Goal: Task Accomplishment & Management: Complete application form

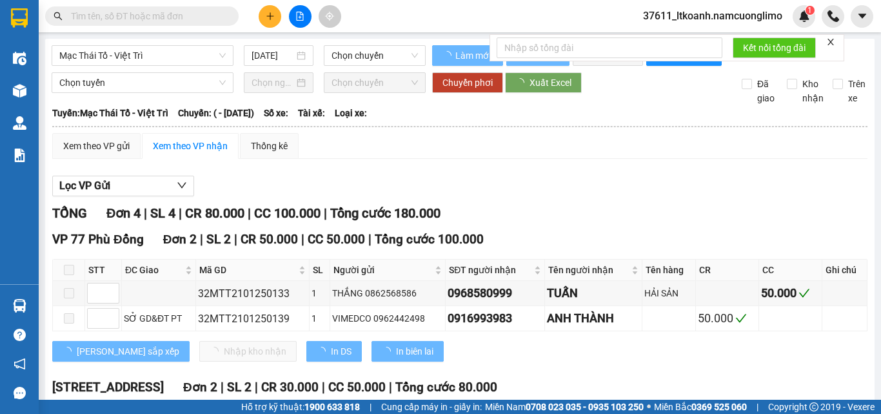
type input "21/01/2025"
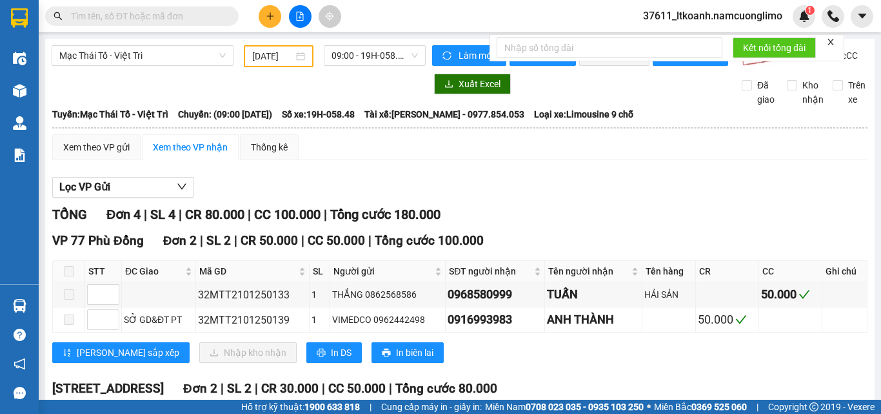
click at [729, 19] on span "37611_ltkoanh.namcuonglimo" at bounding box center [713, 16] width 160 height 16
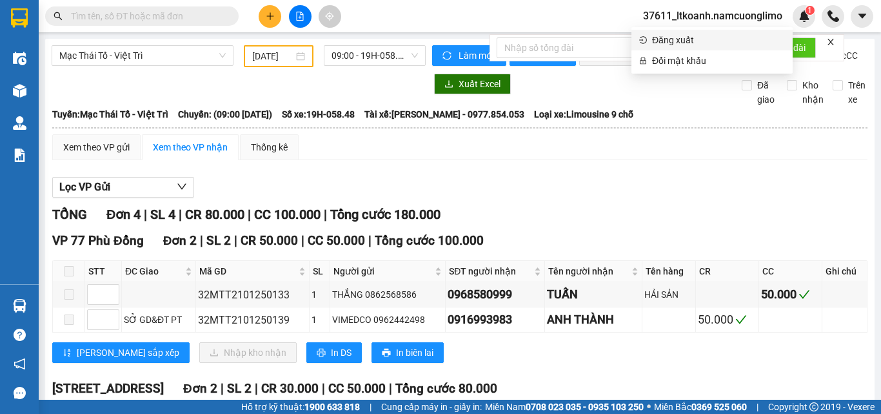
click at [674, 39] on span "Đăng xuất" at bounding box center [718, 40] width 133 height 14
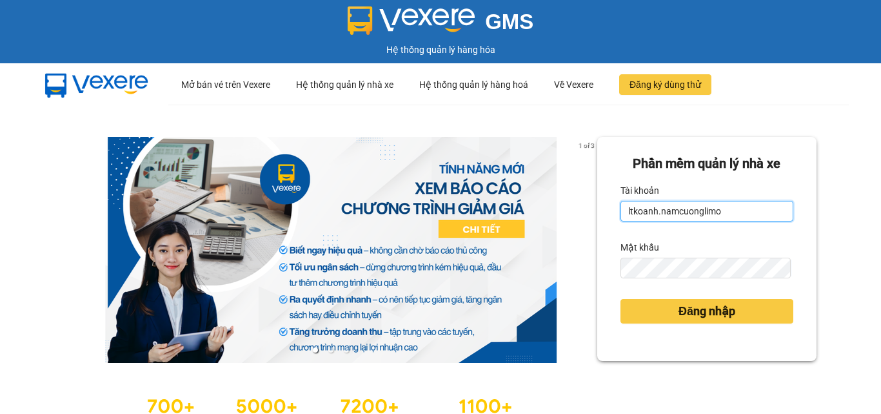
click at [744, 213] on input "ltkoanh.namcuonglimo" at bounding box center [707, 211] width 173 height 21
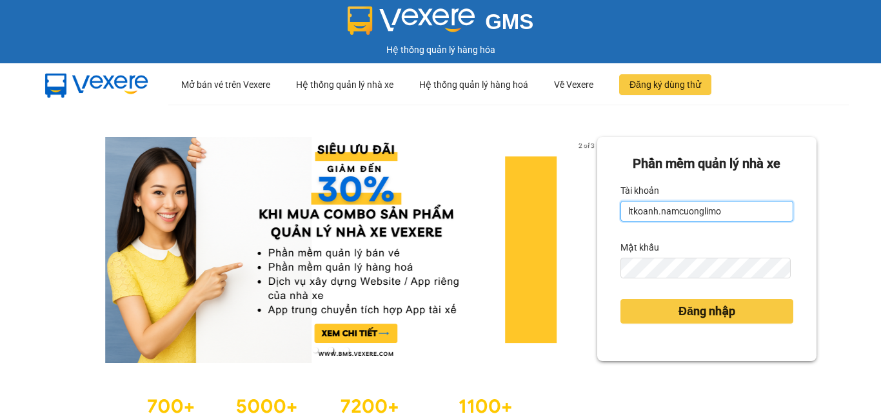
type input "khuatnhung.namcuonglimo"
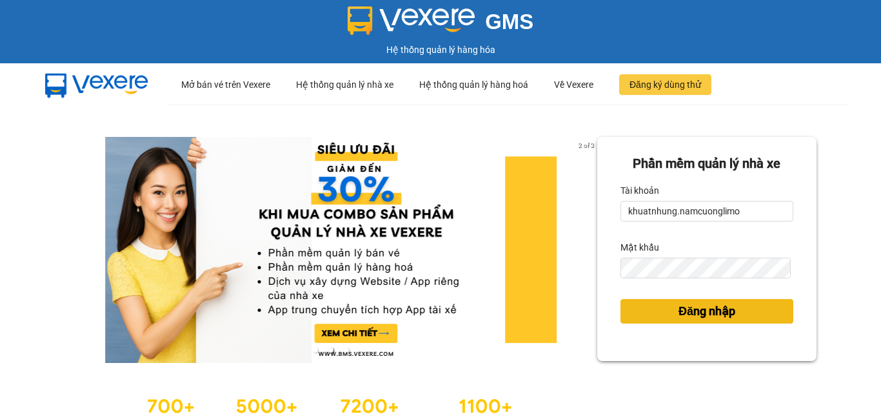
click at [703, 307] on span "Đăng nhập" at bounding box center [707, 311] width 57 height 18
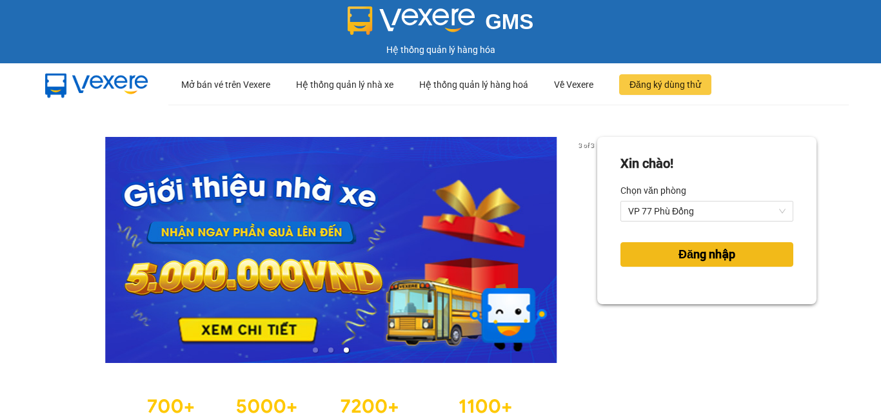
click at [687, 246] on span "Đăng nhập" at bounding box center [707, 254] width 57 height 18
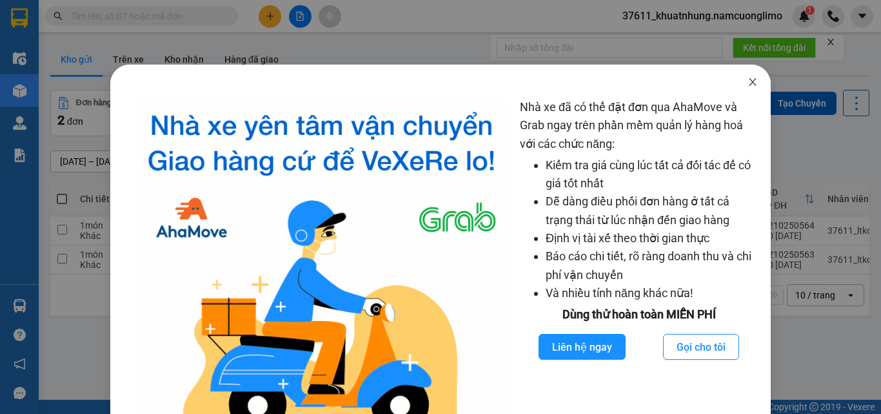
click at [748, 83] on icon "close" at bounding box center [753, 82] width 10 height 10
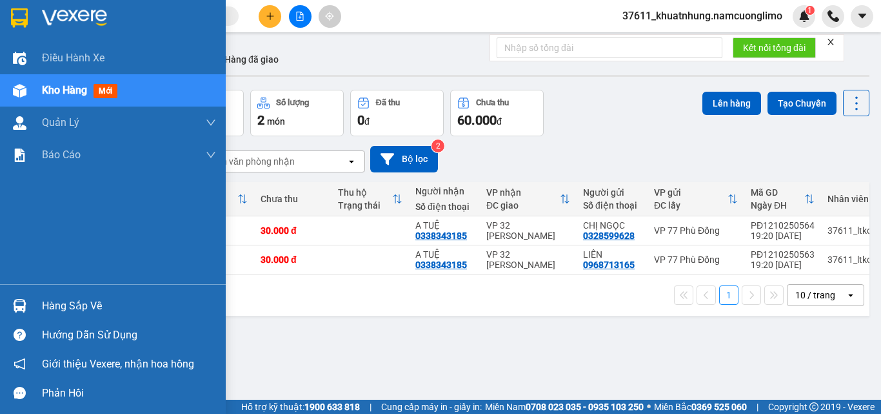
click at [26, 17] on img at bounding box center [19, 17] width 17 height 19
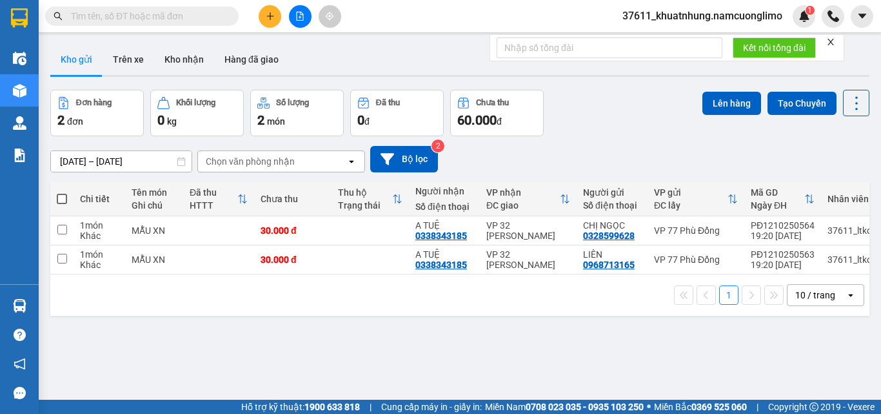
click at [64, 197] on span at bounding box center [62, 199] width 10 height 10
click at [62, 192] on input "checkbox" at bounding box center [62, 192] width 0 height 0
checkbox input "true"
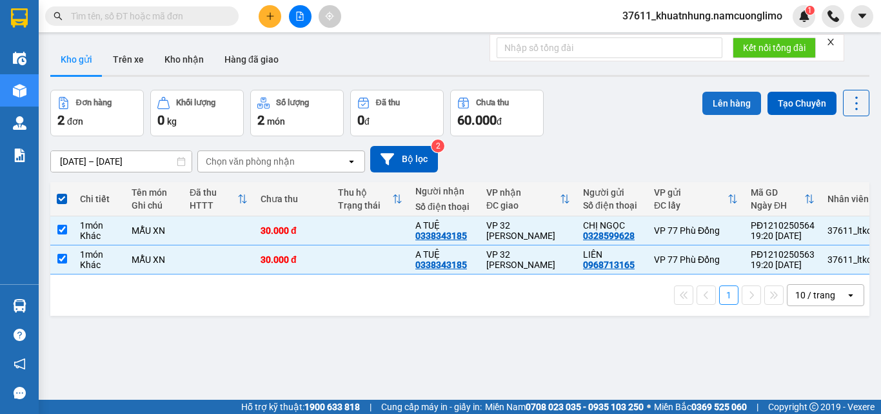
click at [714, 106] on button "Lên hàng" at bounding box center [732, 103] width 59 height 23
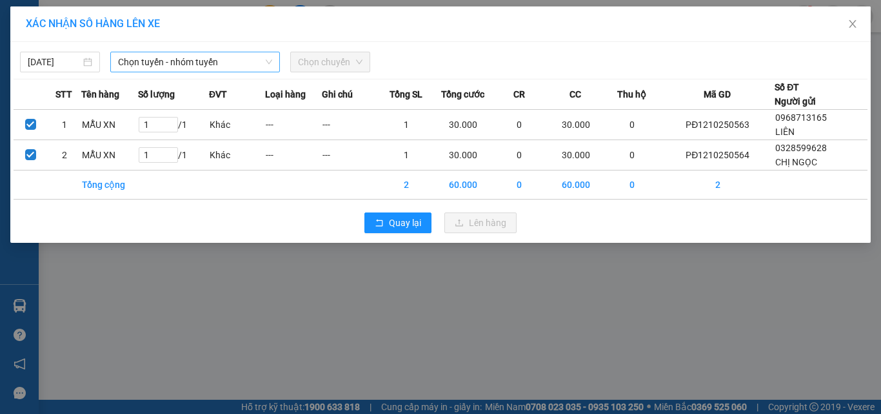
click at [159, 59] on span "Chọn tuyến - nhóm tuyến" at bounding box center [195, 61] width 154 height 19
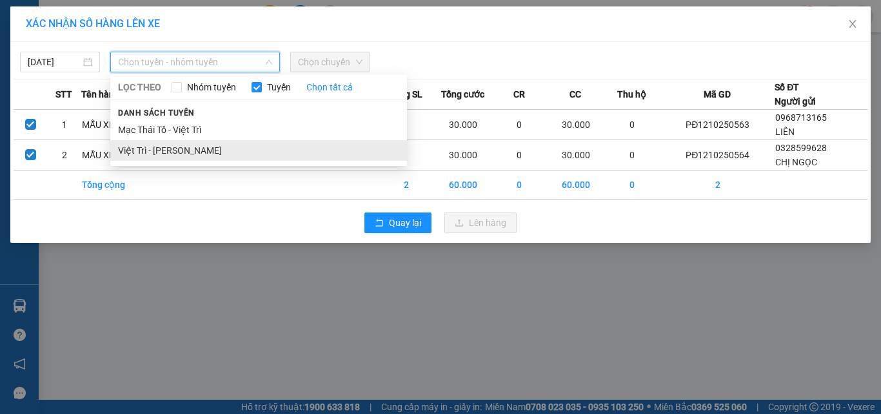
click at [137, 149] on li "Việt Trì - [PERSON_NAME]" at bounding box center [258, 150] width 297 height 21
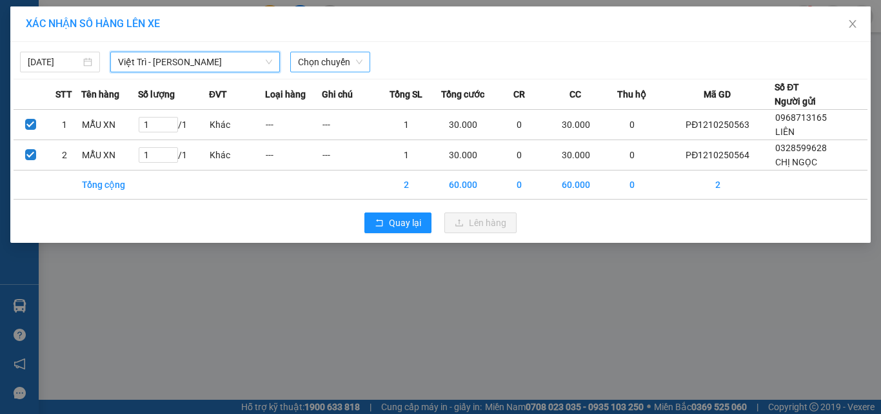
click at [314, 66] on span "Chọn chuyến" at bounding box center [330, 61] width 65 height 19
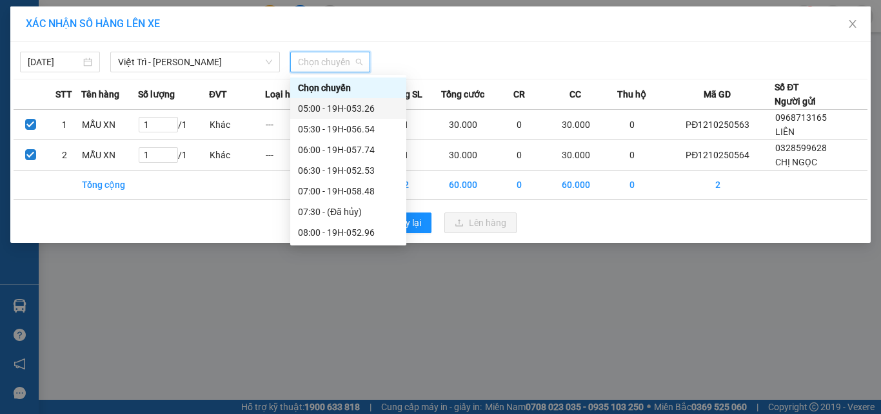
click at [367, 106] on div "05:00 - 19H-053.26" at bounding box center [348, 108] width 101 height 14
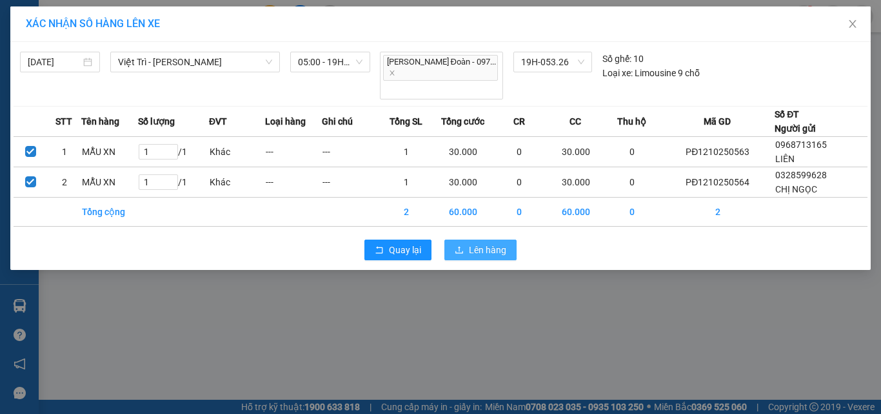
click at [468, 239] on button "Lên hàng" at bounding box center [481, 249] width 72 height 21
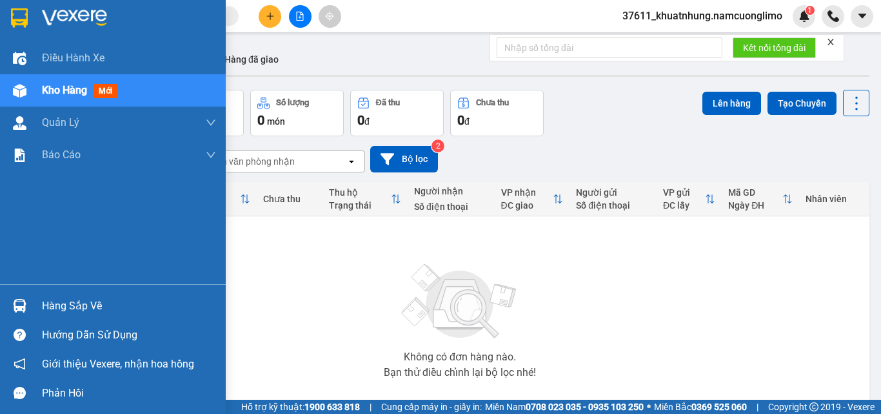
click at [30, 22] on div at bounding box center [19, 17] width 23 height 23
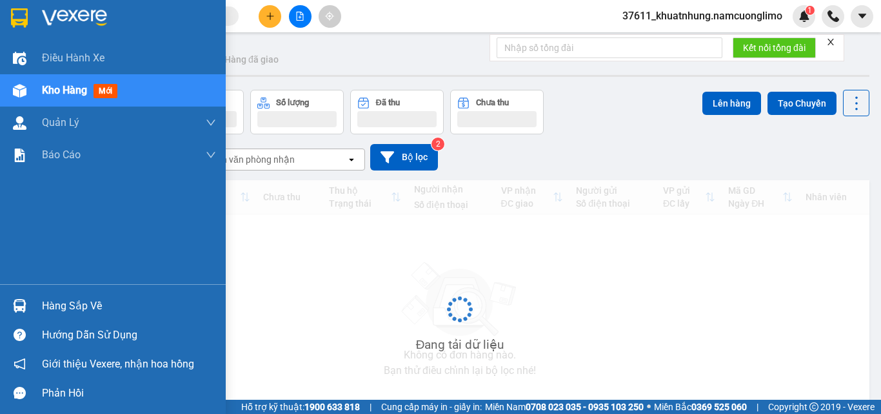
click at [35, 304] on div "Hàng sắp về" at bounding box center [113, 305] width 226 height 29
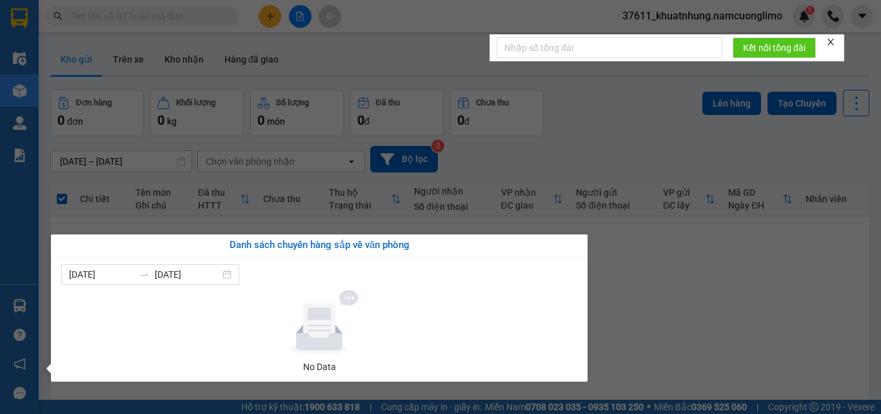
click at [704, 298] on section "Kết quả tìm kiếm ( 0 ) Bộ lọc No Data 37611_khuatnhung.namcuonglimo 1 Điều hành…" at bounding box center [440, 207] width 881 height 414
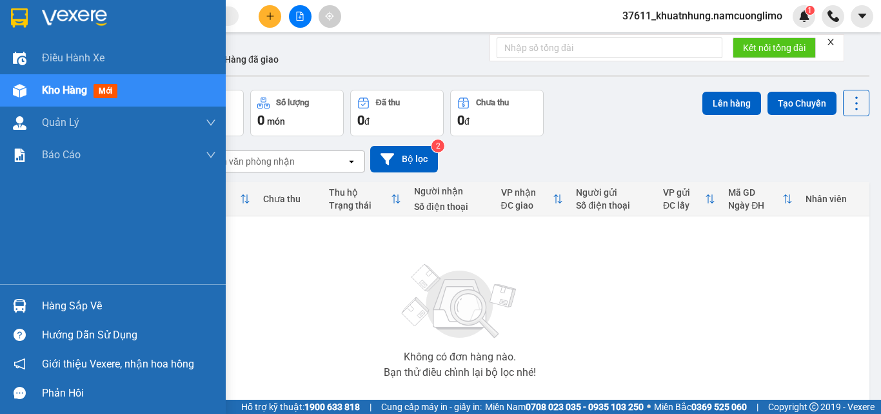
click at [21, 298] on div at bounding box center [19, 305] width 23 height 23
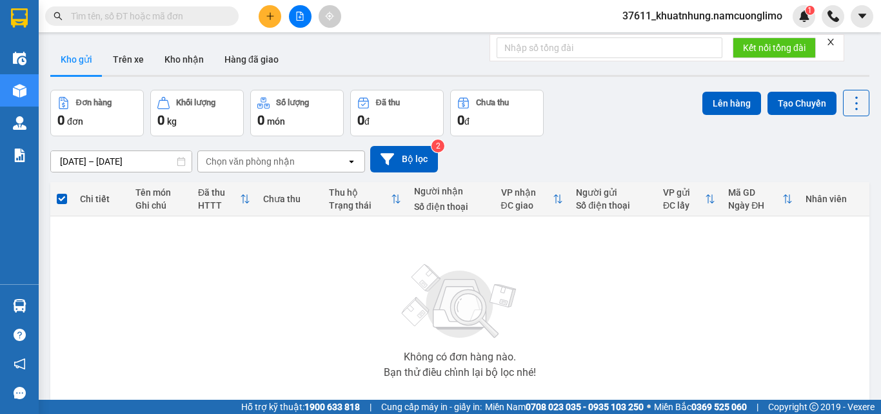
click at [705, 325] on section "Kết quả tìm kiếm ( 0 ) Bộ lọc No Data 37611_khuatnhung.namcuonglimo 1 Điều hành…" at bounding box center [440, 207] width 881 height 414
click at [172, 65] on button "Kho nhận" at bounding box center [184, 59] width 60 height 31
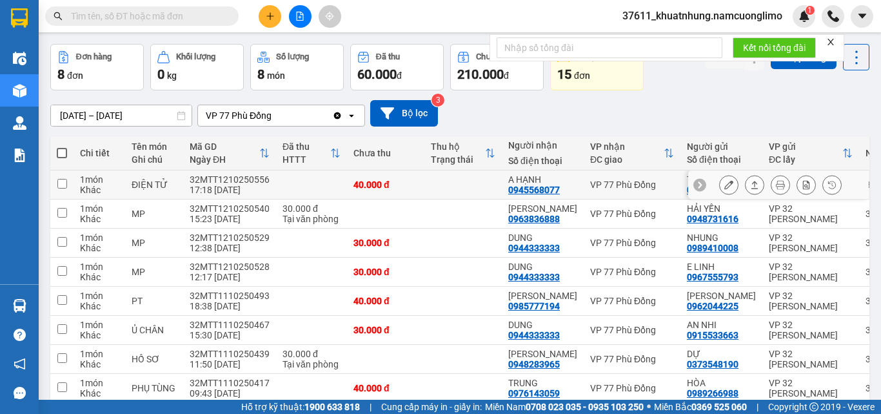
scroll to position [107, 0]
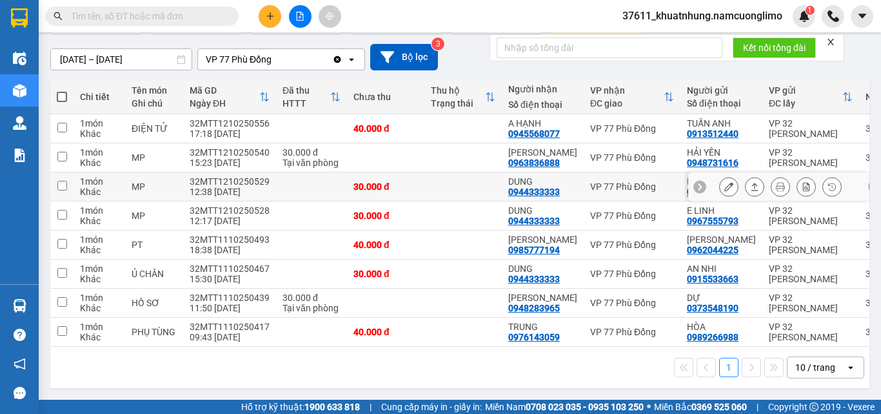
drag, startPoint x: 456, startPoint y: 193, endPoint x: 825, endPoint y: 370, distance: 408.7
click at [825, 370] on div "10 / trang" at bounding box center [816, 367] width 40 height 13
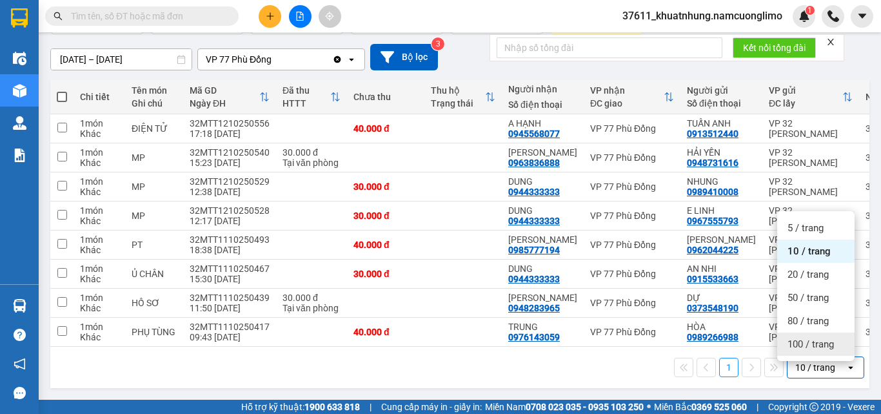
click at [807, 343] on span "100 / trang" at bounding box center [811, 343] width 46 height 13
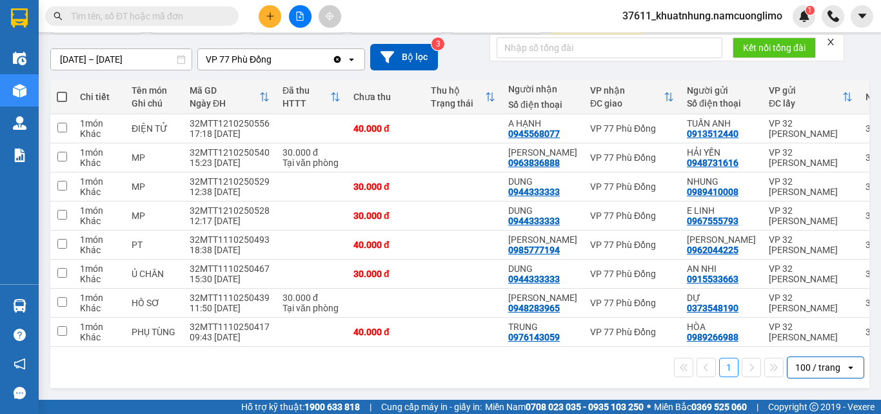
click at [86, 54] on input "[DATE] – [DATE]" at bounding box center [121, 59] width 141 height 21
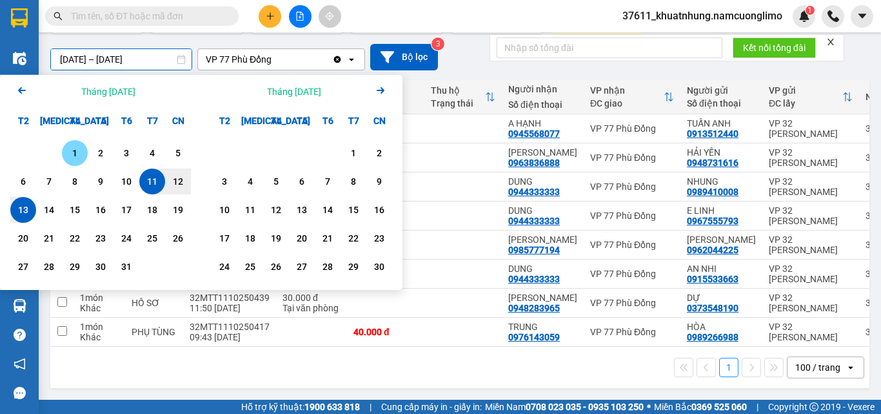
click at [74, 149] on div "1" at bounding box center [75, 152] width 18 height 15
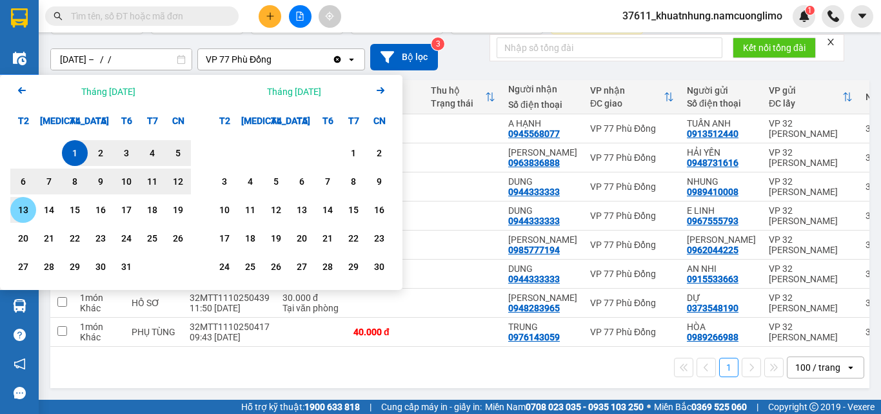
click at [28, 208] on div "13" at bounding box center [23, 209] width 18 height 15
type input "[DATE] – [DATE]"
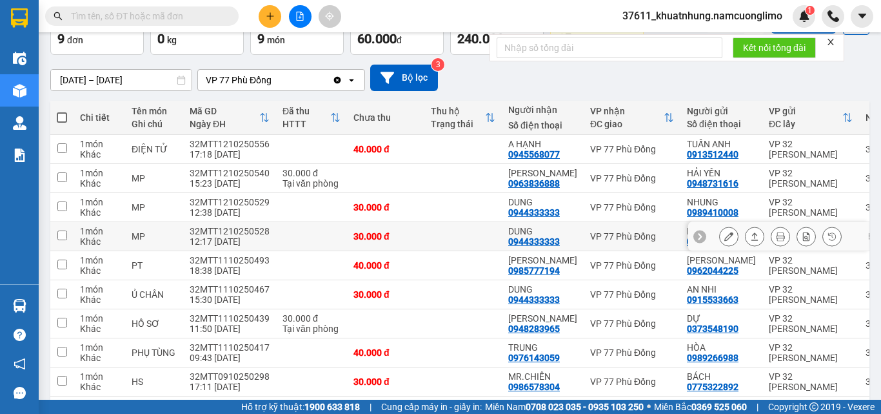
scroll to position [0, 0]
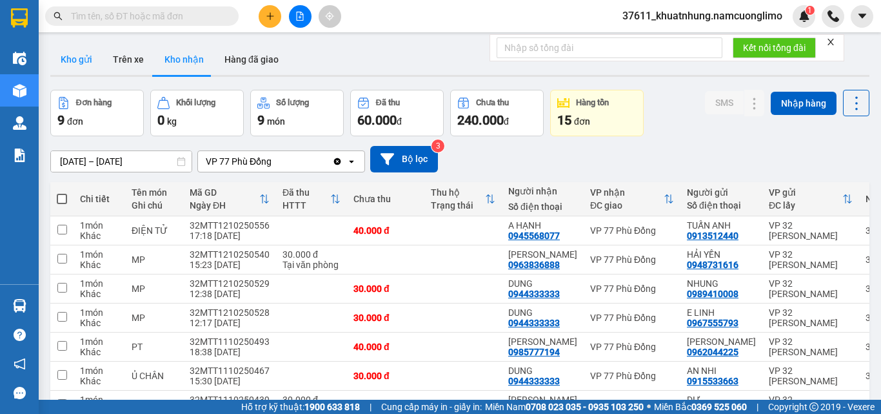
click at [83, 50] on button "Kho gửi" at bounding box center [76, 59] width 52 height 31
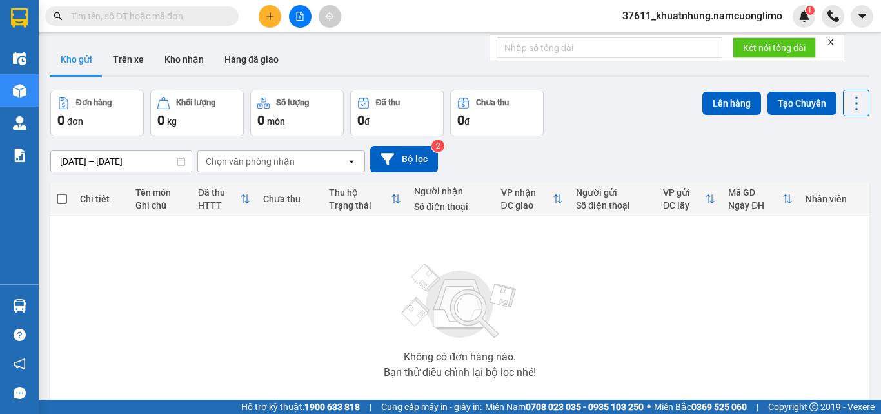
click at [274, 17] on icon "plus" at bounding box center [270, 16] width 9 height 9
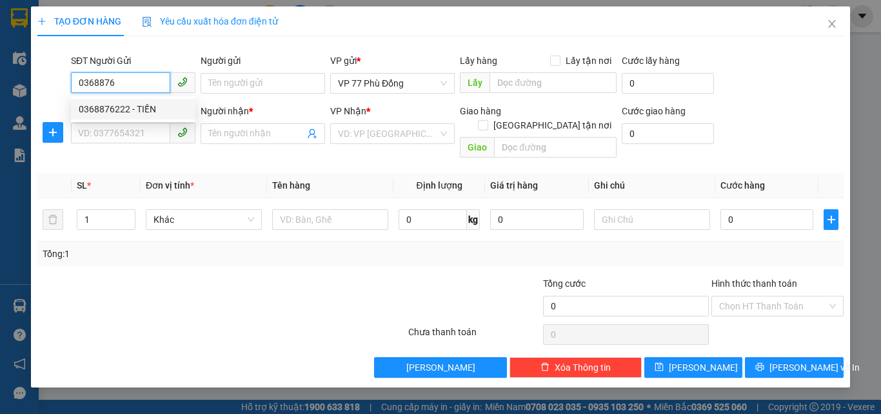
click at [156, 110] on div "0368876222 - TIẾN" at bounding box center [133, 109] width 109 height 14
type input "0368876222"
type input "TIẾN"
type input "0368876222"
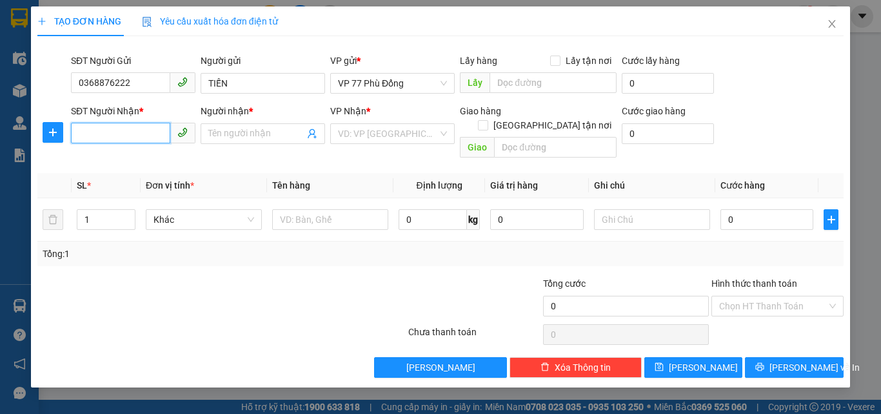
click at [142, 131] on input "SĐT Người Nhận *" at bounding box center [120, 133] width 99 height 21
click at [132, 134] on input "SĐT Người Nhận *" at bounding box center [120, 133] width 99 height 21
type input "0"
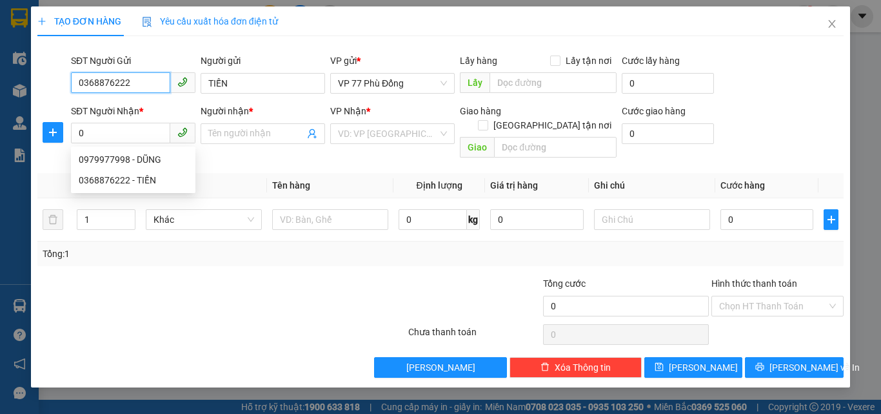
click at [134, 82] on input "0368876222" at bounding box center [120, 82] width 99 height 21
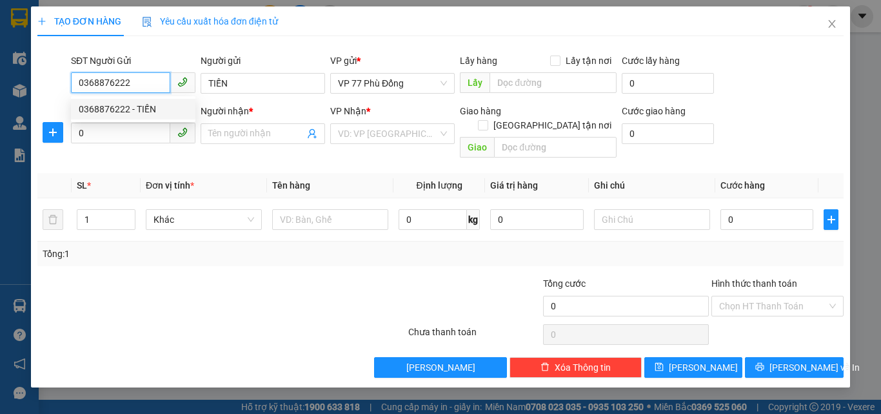
click at [134, 82] on input "0368876222" at bounding box center [120, 82] width 99 height 21
click at [138, 108] on div "0347349720 - A TIẾN" at bounding box center [133, 109] width 109 height 14
type input "0347349720"
type input "A TIẾN"
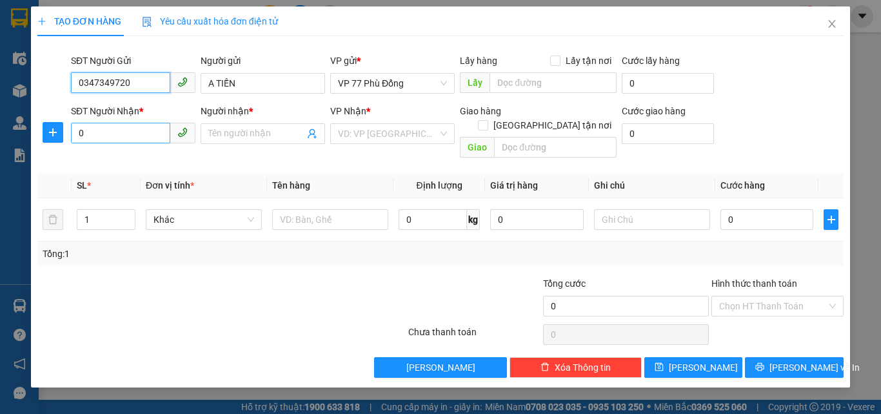
type input "0347349720"
click at [133, 134] on input "0" at bounding box center [120, 133] width 99 height 21
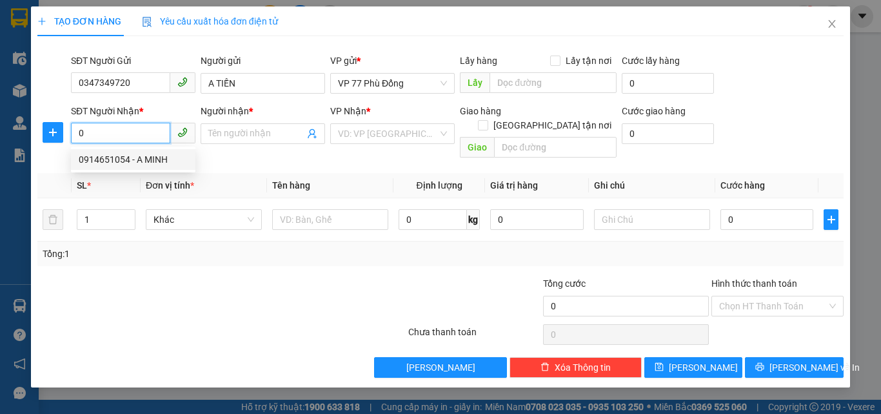
click at [139, 157] on div "0914651054 - A MINH" at bounding box center [133, 159] width 109 height 14
type input "0914651054"
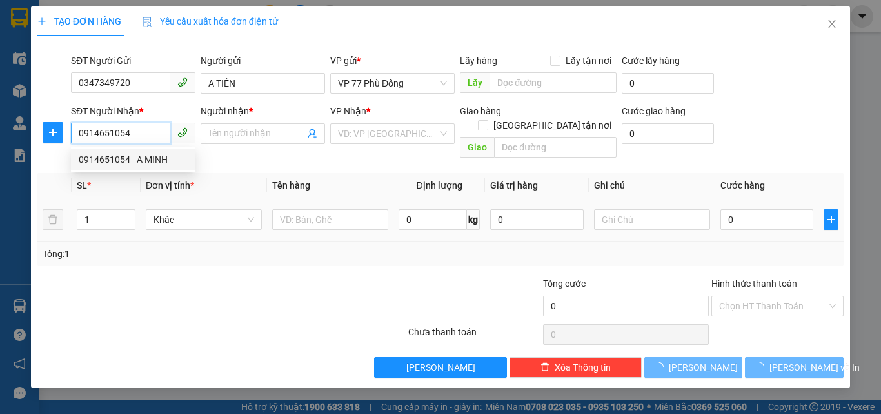
type input "A MINH"
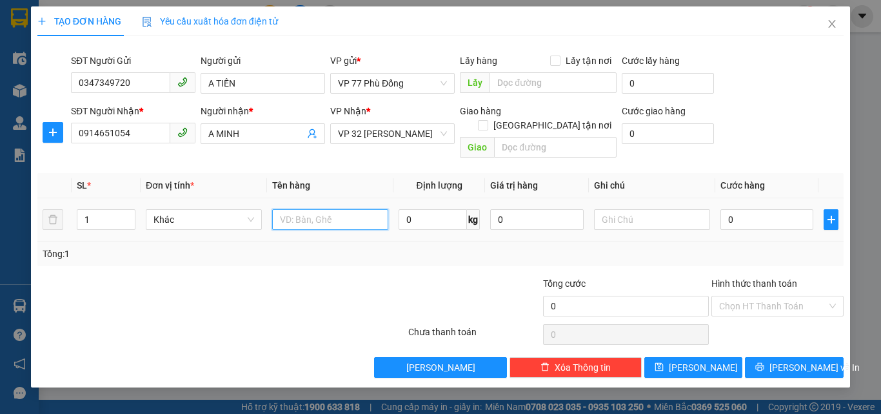
click at [304, 209] on input "text" at bounding box center [330, 219] width 116 height 21
type input "pt"
click at [766, 209] on input "0" at bounding box center [767, 219] width 93 height 21
type input "4"
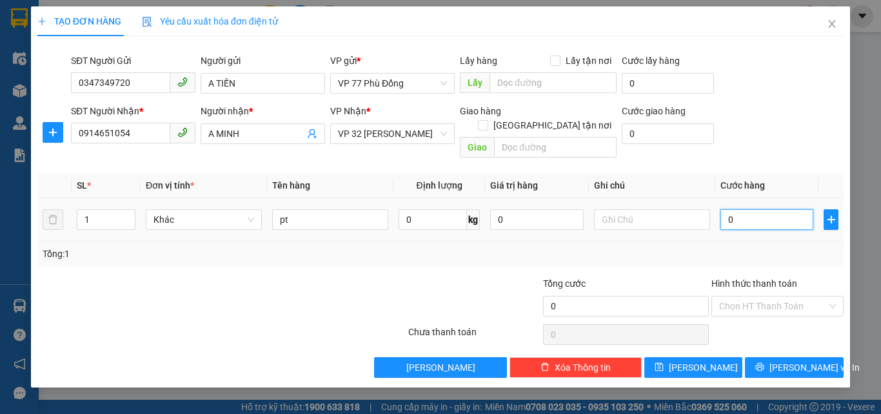
type input "4"
type input "40"
type input "40.000"
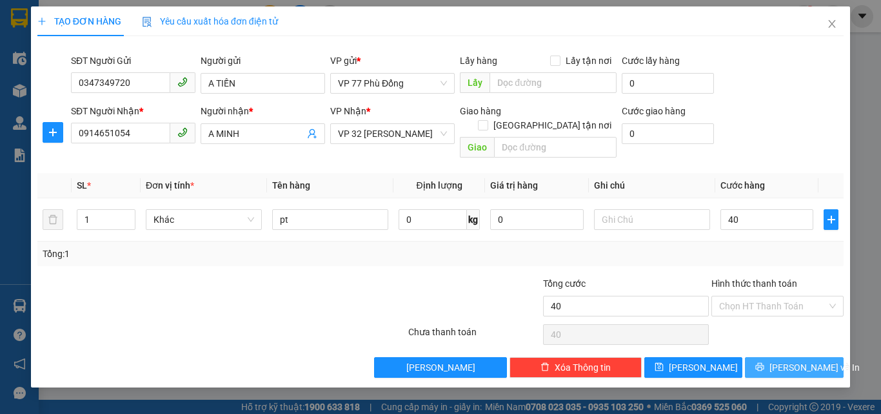
type input "40.000"
click at [765, 363] on icon "printer" at bounding box center [760, 367] width 8 height 8
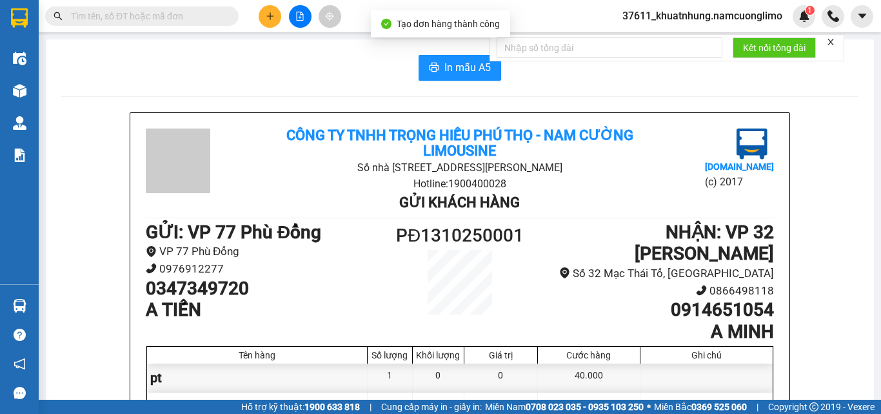
click at [462, 52] on div "In mẫu A5 Công ty TNHH Trọng Hiếu [GEOGRAPHIC_DATA] - [GEOGRAPHIC_DATA] Số nhà …" at bounding box center [460, 363] width 829 height 649
click at [439, 66] on button "In mẫu A5" at bounding box center [460, 68] width 83 height 26
